Goal: Task Accomplishment & Management: Complete application form

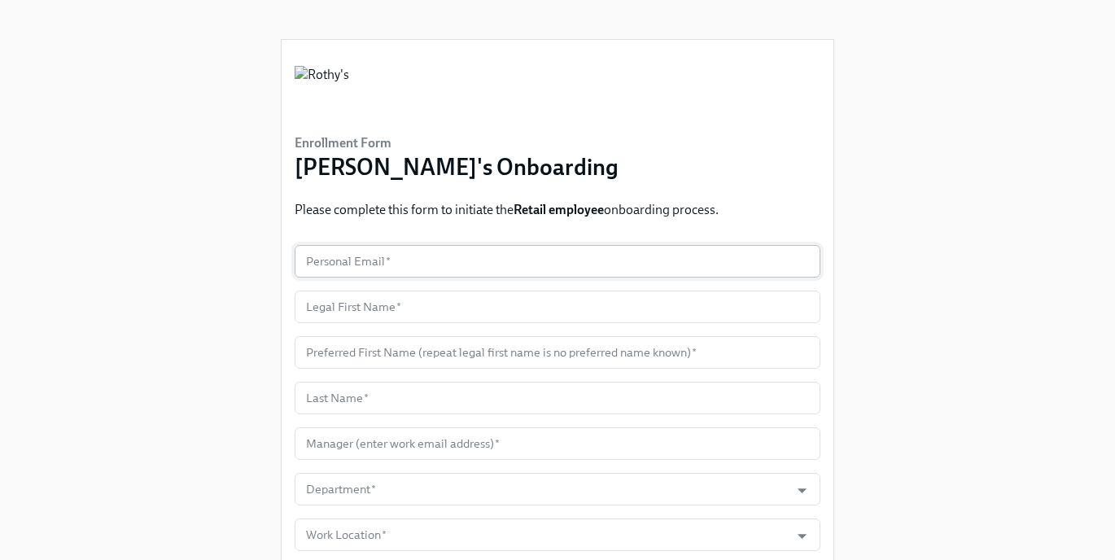
click at [444, 253] on input "text" at bounding box center [557, 261] width 526 height 33
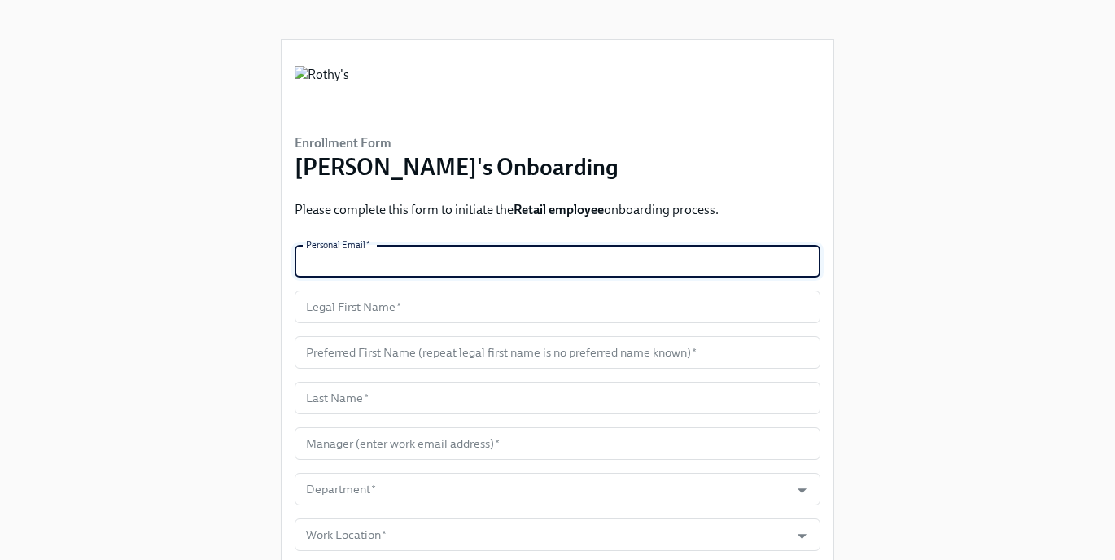
paste input "emilyrp75@gmail.com"
type input "emilyrp75@gmail.com"
click at [399, 304] on input "text" at bounding box center [557, 306] width 526 height 33
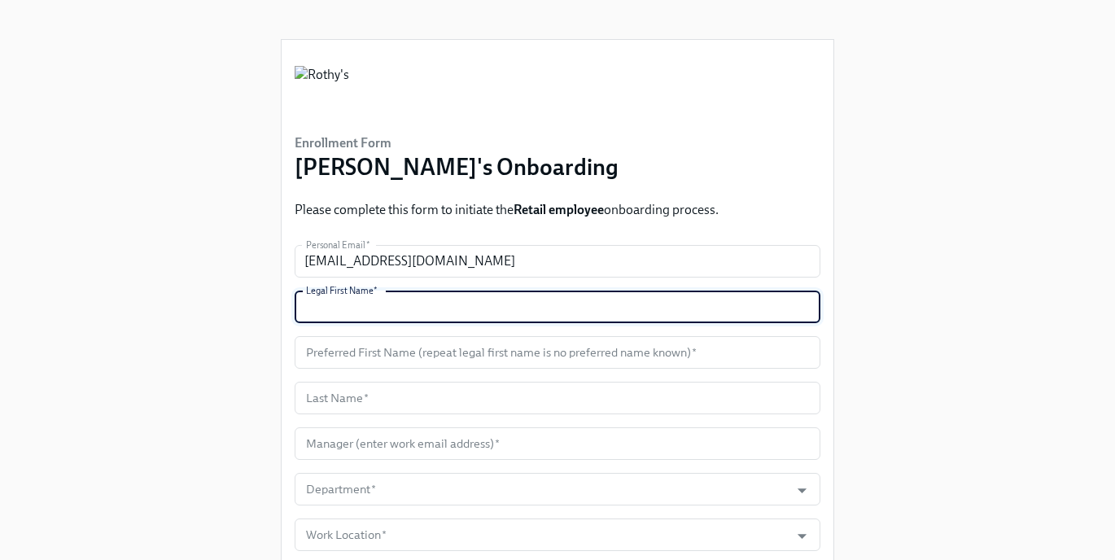
type input "R"
type input "Emily"
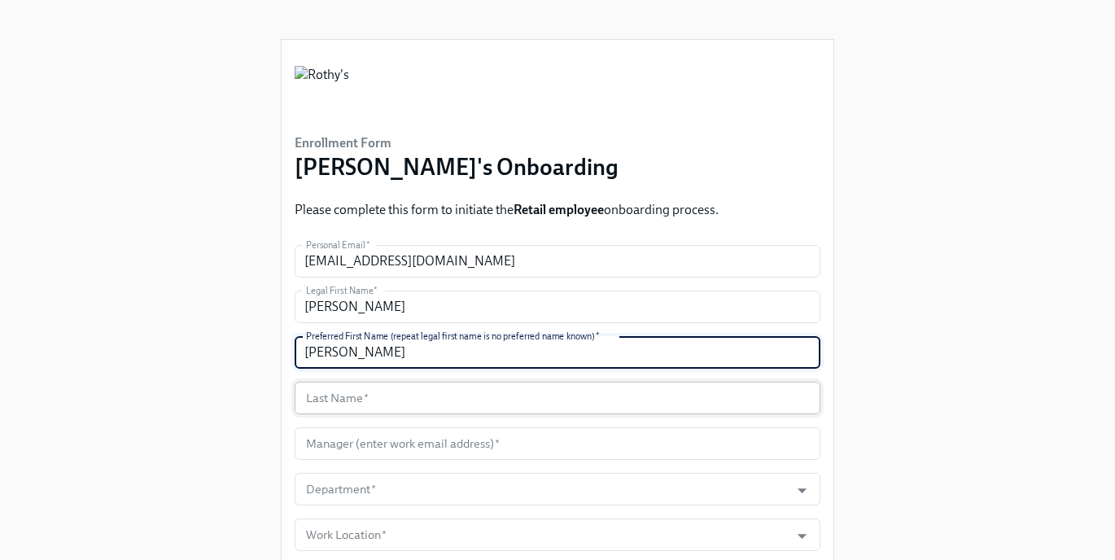
type input "Emily"
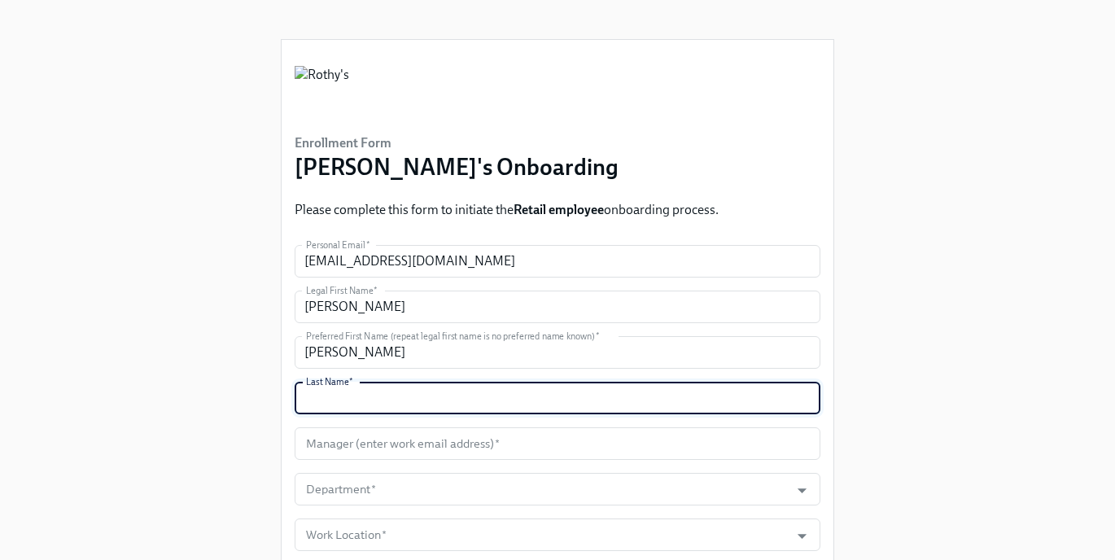
click at [373, 406] on input "text" at bounding box center [557, 398] width 526 height 33
type input "Reyes-Portillo"
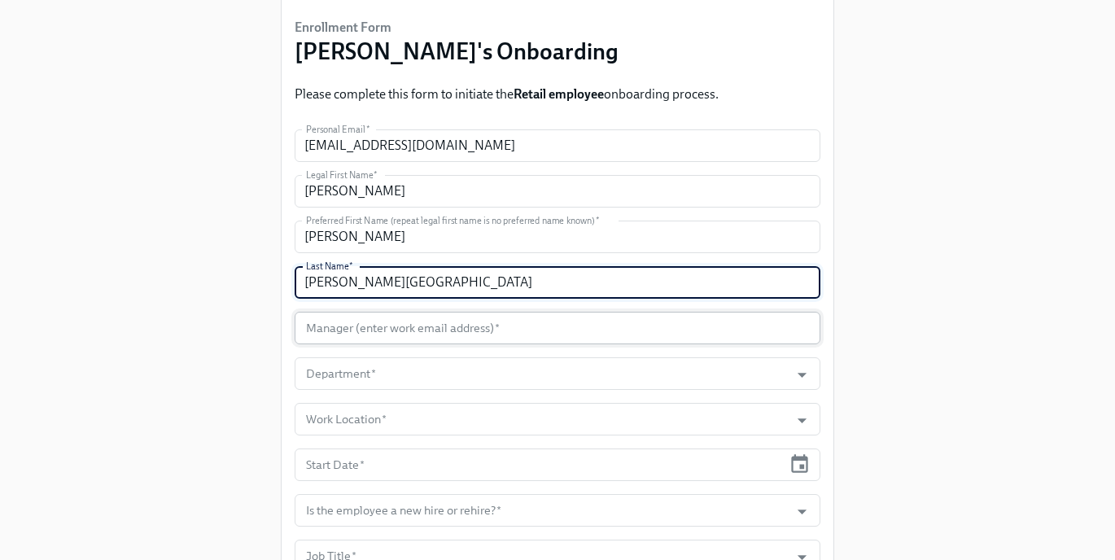
scroll to position [135, 0]
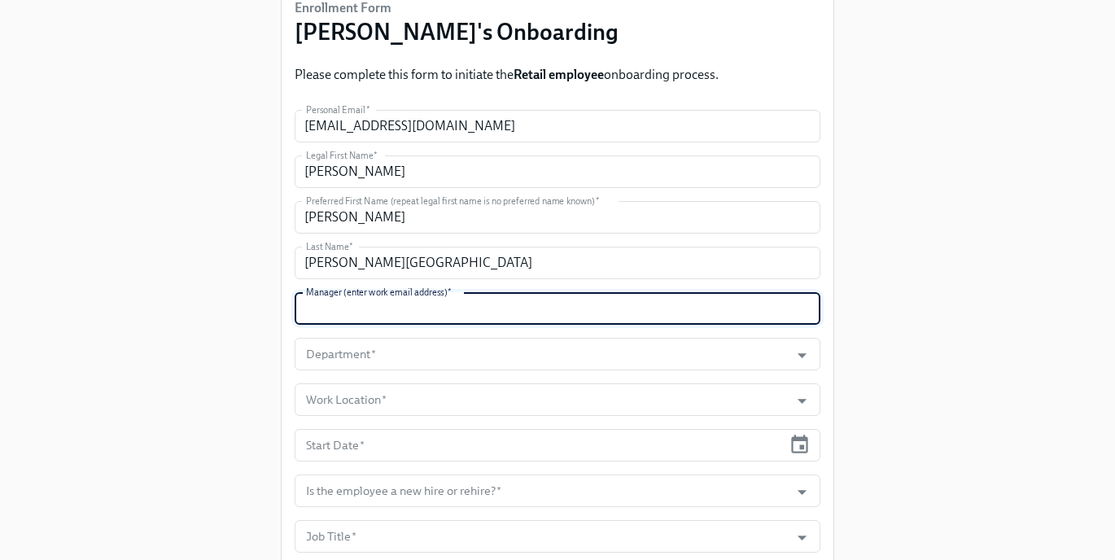
click at [498, 316] on input "text" at bounding box center [557, 308] width 526 height 33
type input "kkaywood@rothys.com"
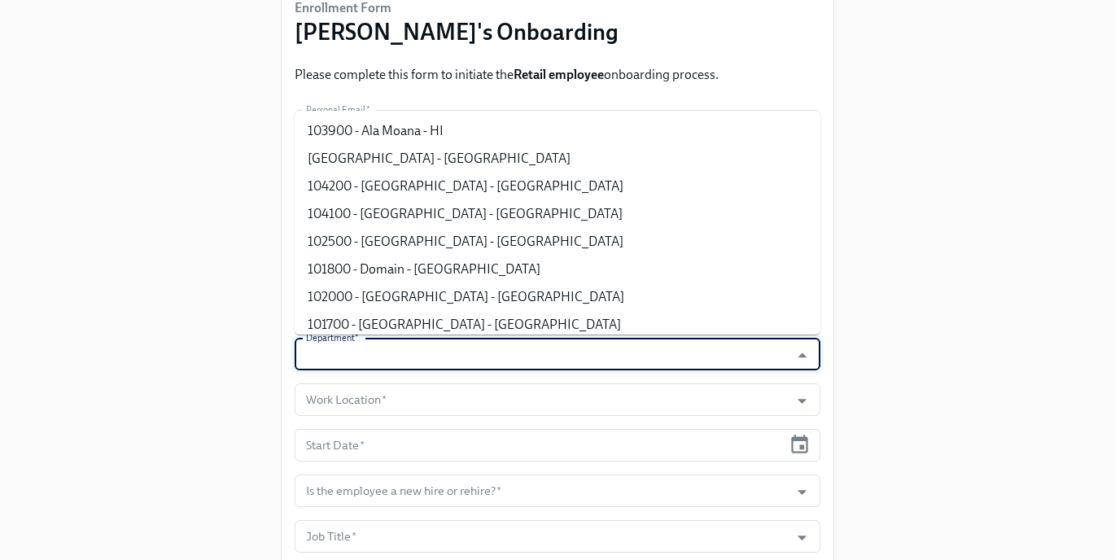
click at [419, 359] on input "Department   *" at bounding box center [542, 354] width 478 height 33
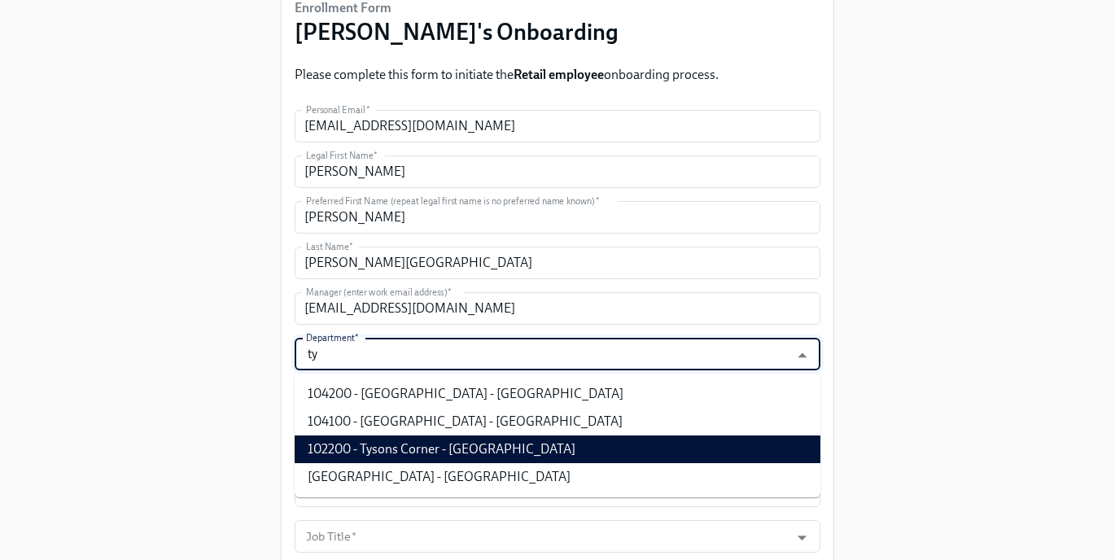
click at [408, 447] on li "102200 - Tysons Corner - VA" at bounding box center [557, 449] width 526 height 28
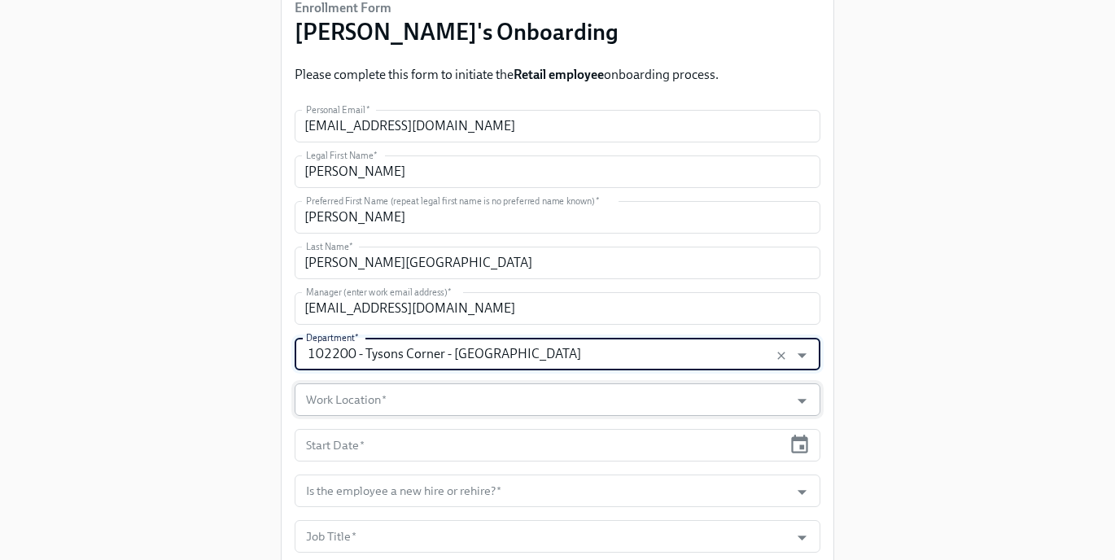
type input "102200 - Tysons Corner - VA"
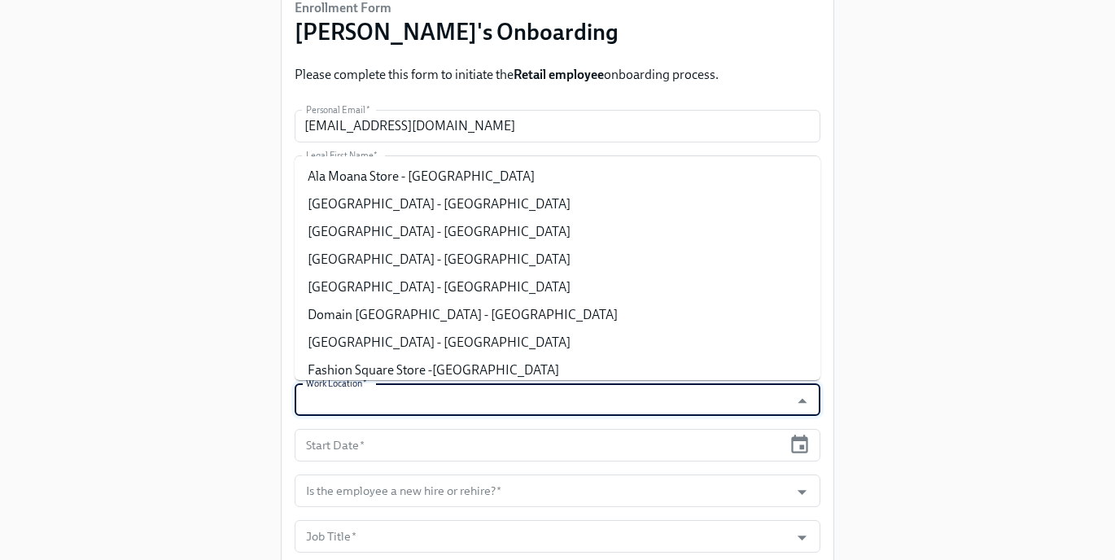
click at [390, 395] on input "Work Location   *" at bounding box center [542, 399] width 478 height 33
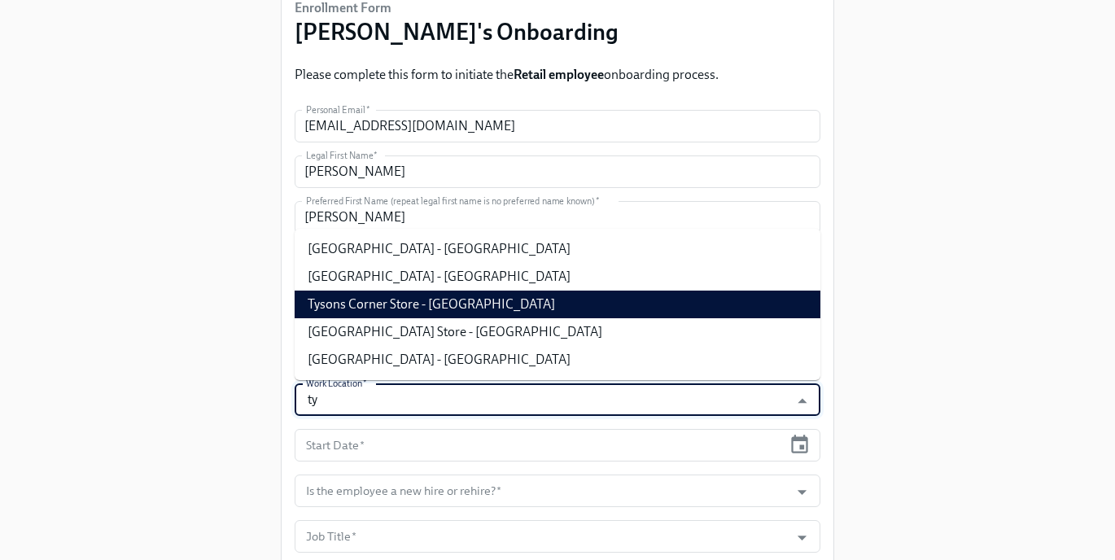
click at [411, 309] on li "Tysons Corner Store - VA" at bounding box center [557, 304] width 526 height 28
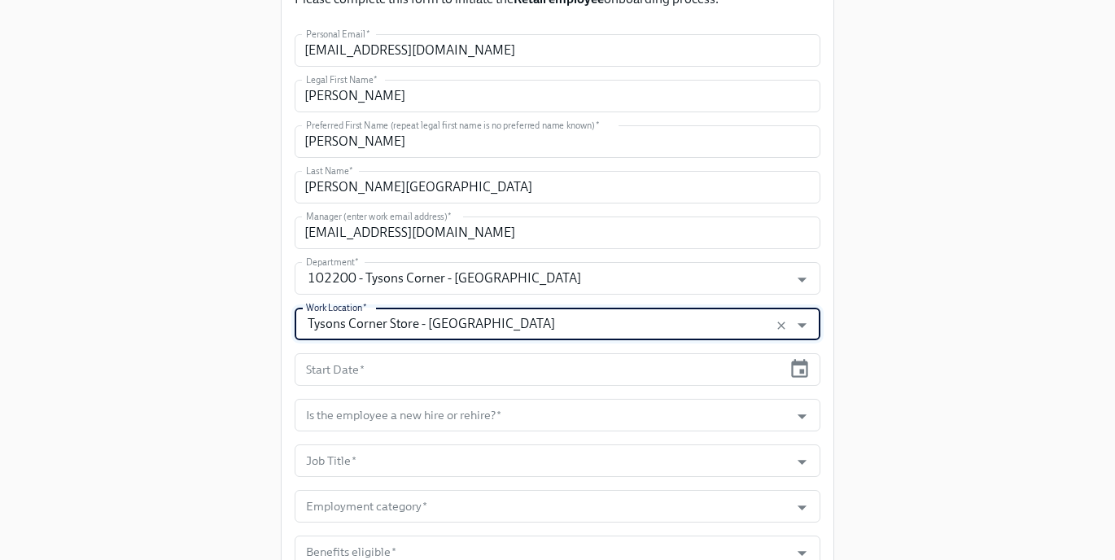
scroll to position [330, 0]
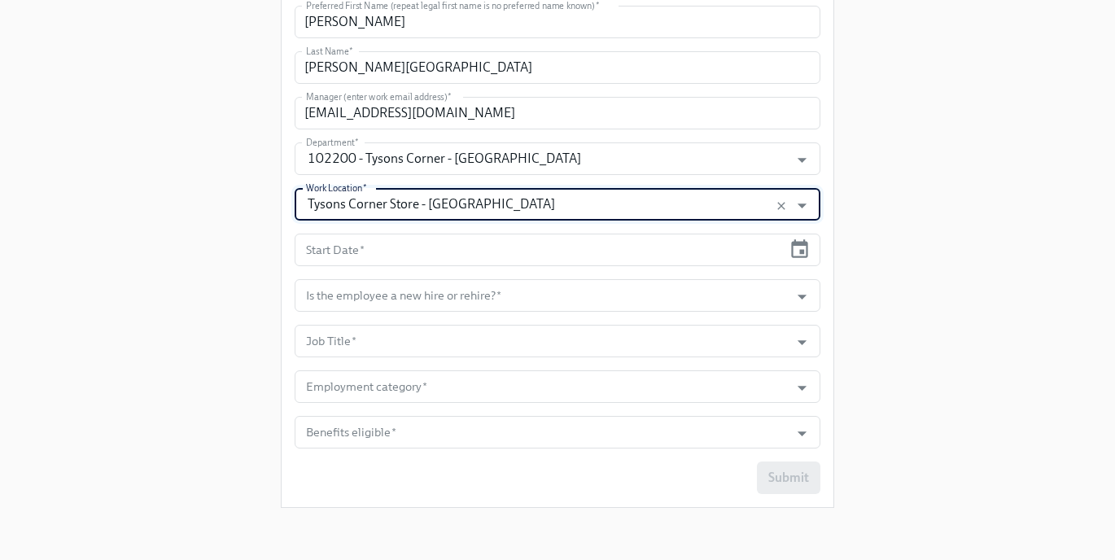
type input "Tysons Corner Store - VA"
click at [462, 255] on input "text" at bounding box center [537, 249] width 487 height 33
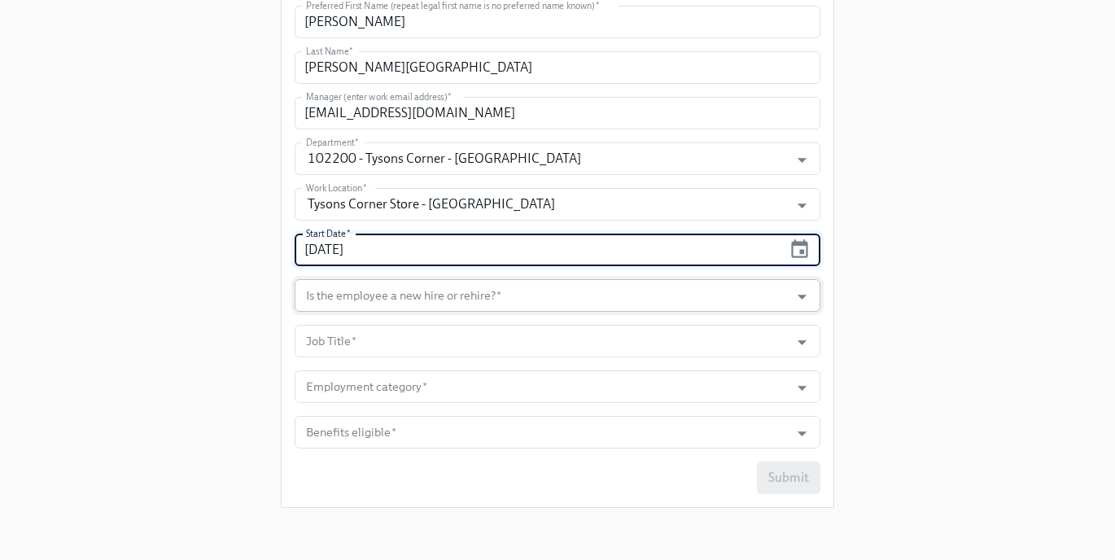
type input "09/08/2025"
click at [448, 307] on input "Is the employee a new hire or rehire?   *" at bounding box center [542, 295] width 478 height 33
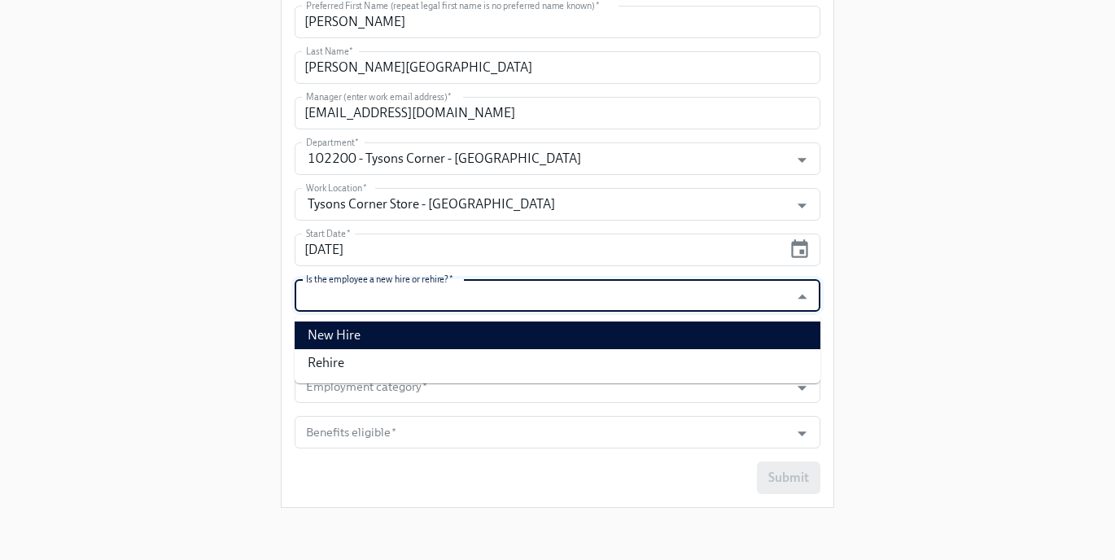
click at [439, 330] on li "New Hire" at bounding box center [557, 335] width 526 height 28
type input "New Hire"
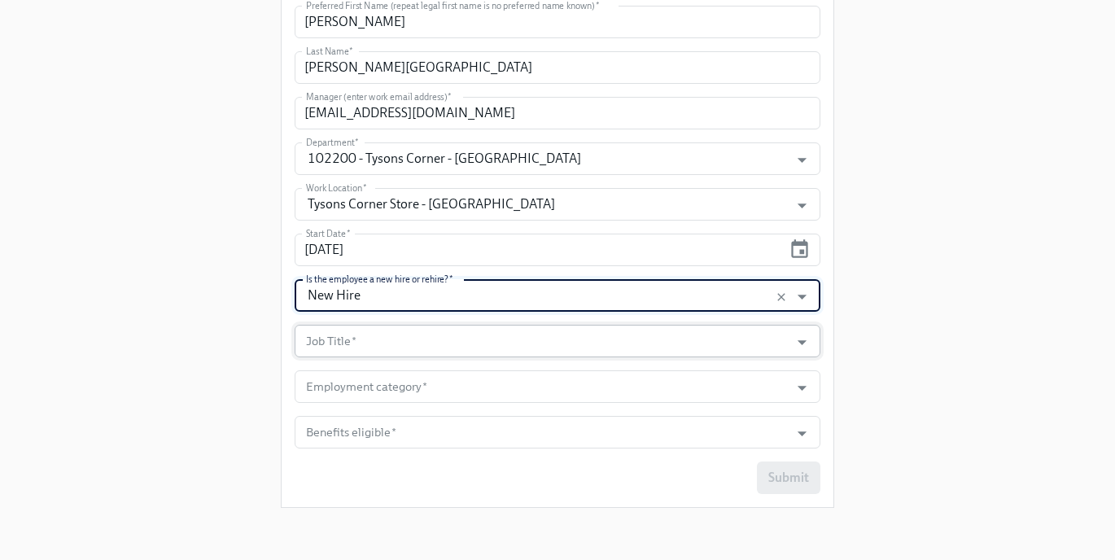
click at [423, 338] on input "Job Title   *" at bounding box center [542, 341] width 478 height 33
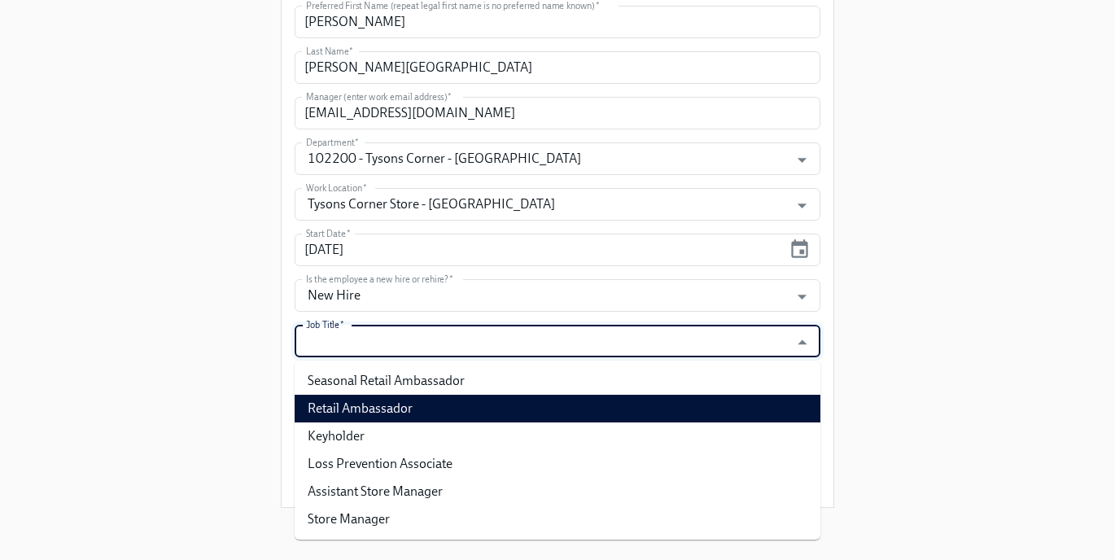
click at [412, 403] on li "Retail Ambassador" at bounding box center [557, 409] width 526 height 28
type input "Retail Ambassador"
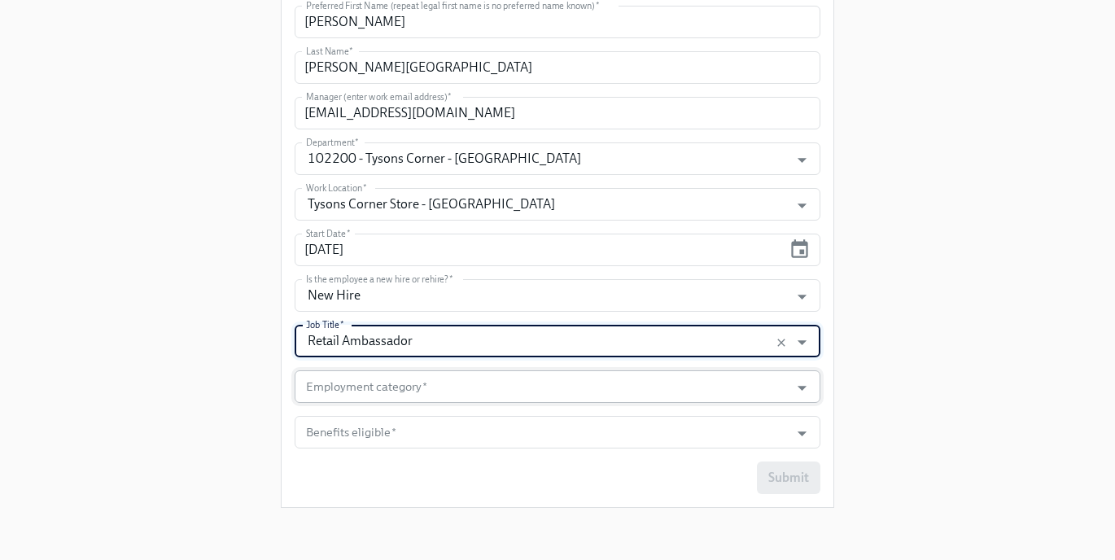
click at [391, 394] on input "Employment category   *" at bounding box center [542, 386] width 478 height 33
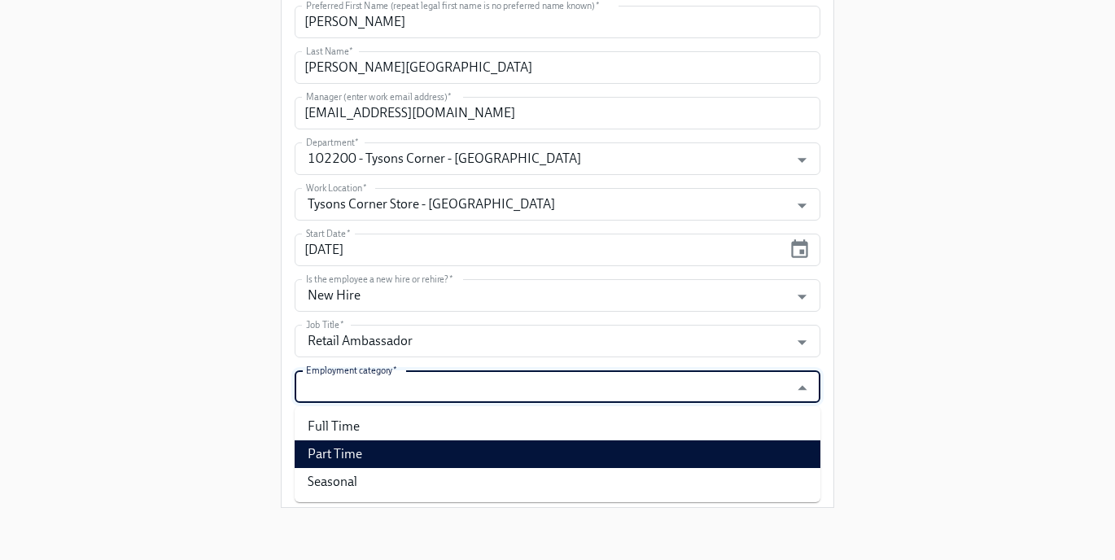
click at [389, 451] on li "Part Time" at bounding box center [557, 454] width 526 height 28
type input "Part Time"
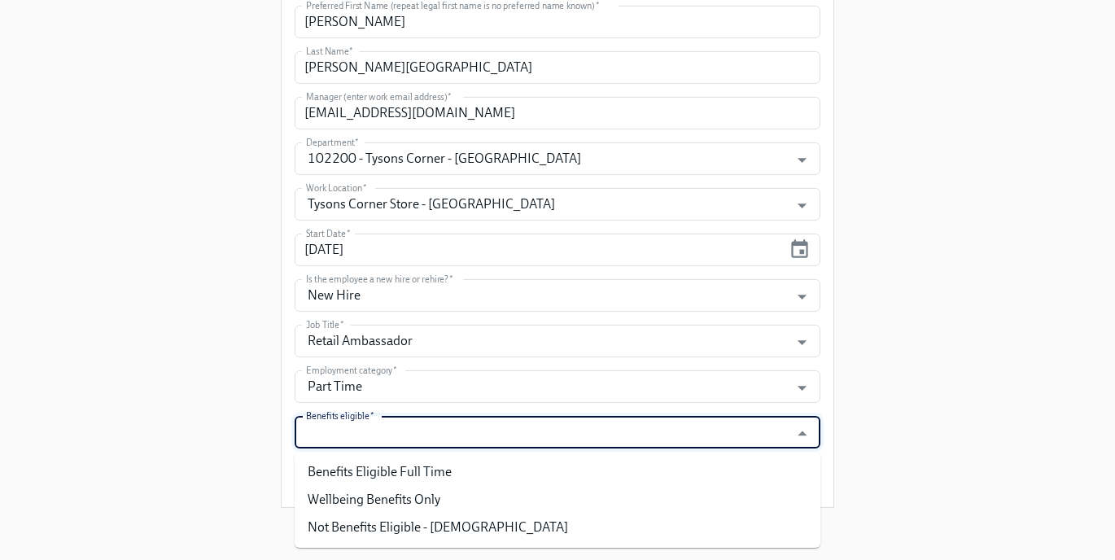
click at [389, 440] on input "Benefits eligible   *" at bounding box center [542, 432] width 478 height 33
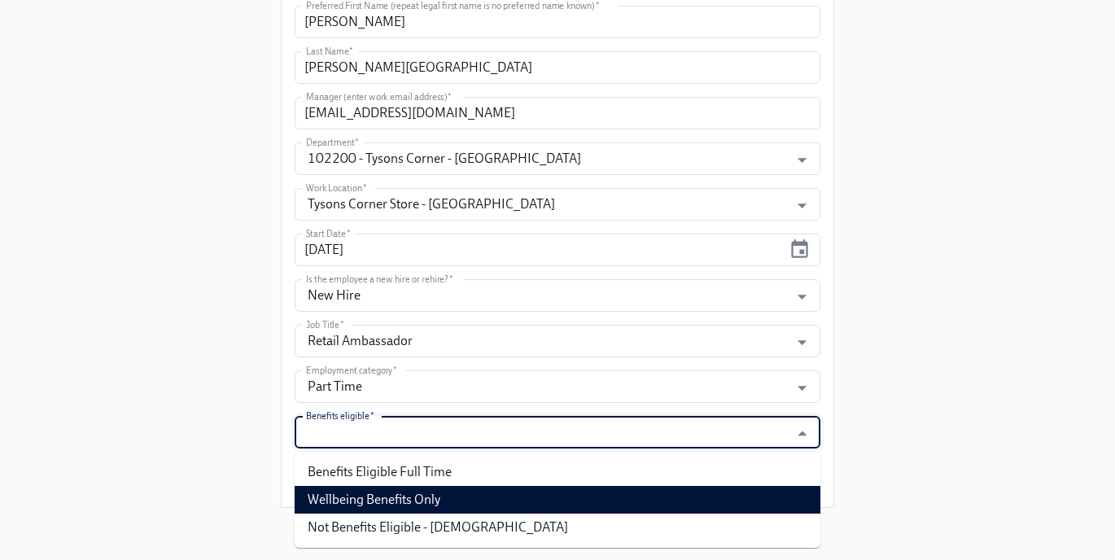
click at [390, 495] on li "Wellbeing Benefits Only" at bounding box center [557, 500] width 526 height 28
type input "Wellbeing Benefits Only"
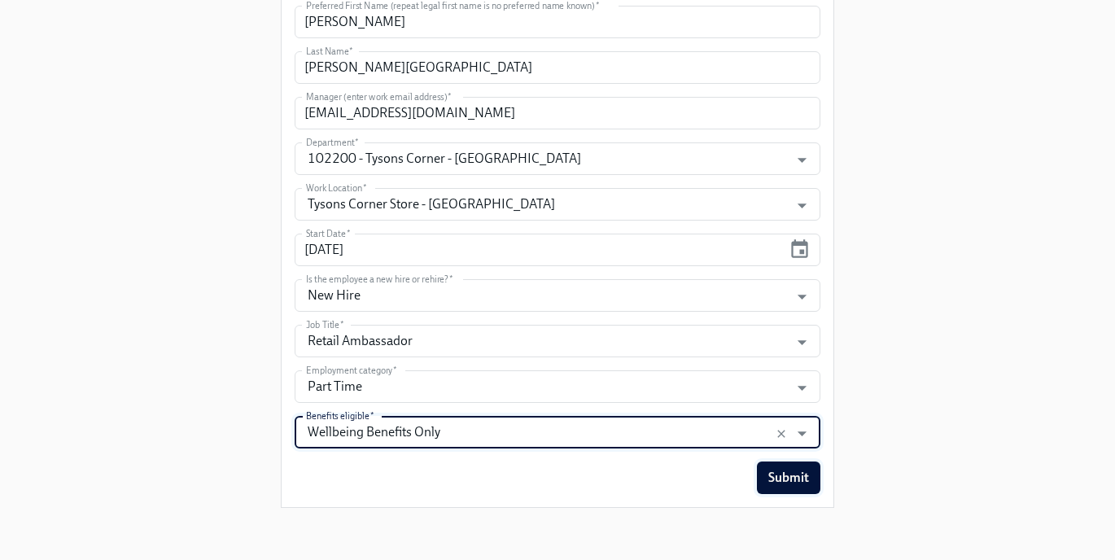
click at [784, 477] on span "Submit" at bounding box center [788, 477] width 41 height 16
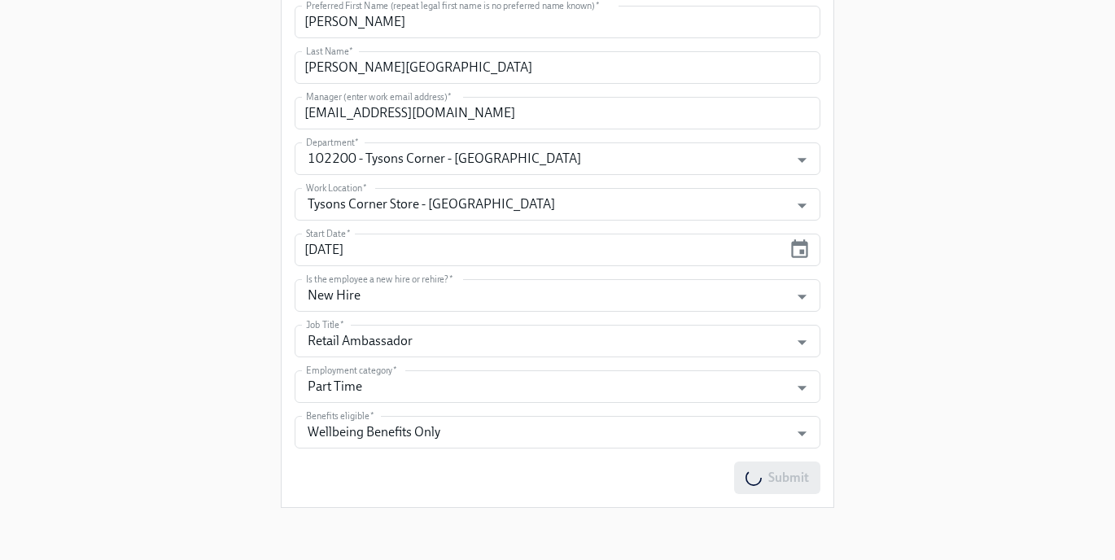
scroll to position [0, 0]
